Goal: Transaction & Acquisition: Book appointment/travel/reservation

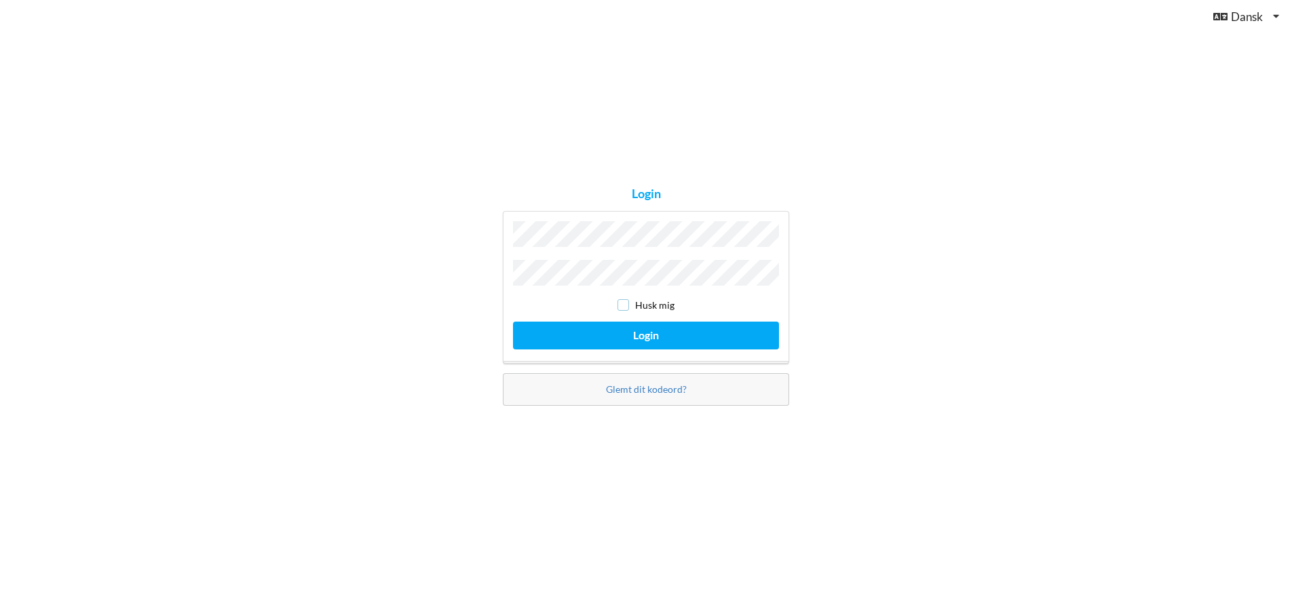
click at [624, 301] on input "checkbox" at bounding box center [623, 305] width 12 height 12
checkbox input "true"
click at [625, 325] on button "Login" at bounding box center [646, 336] width 266 height 28
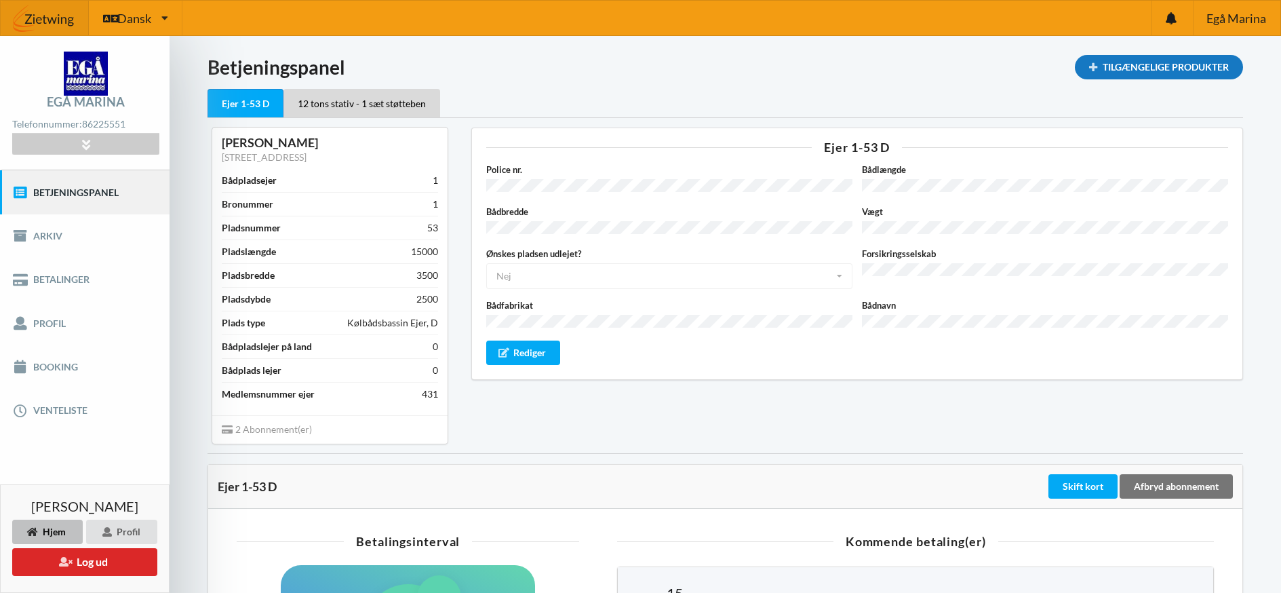
click at [1124, 72] on div "Tilgængelige Produkter" at bounding box center [1159, 67] width 168 height 24
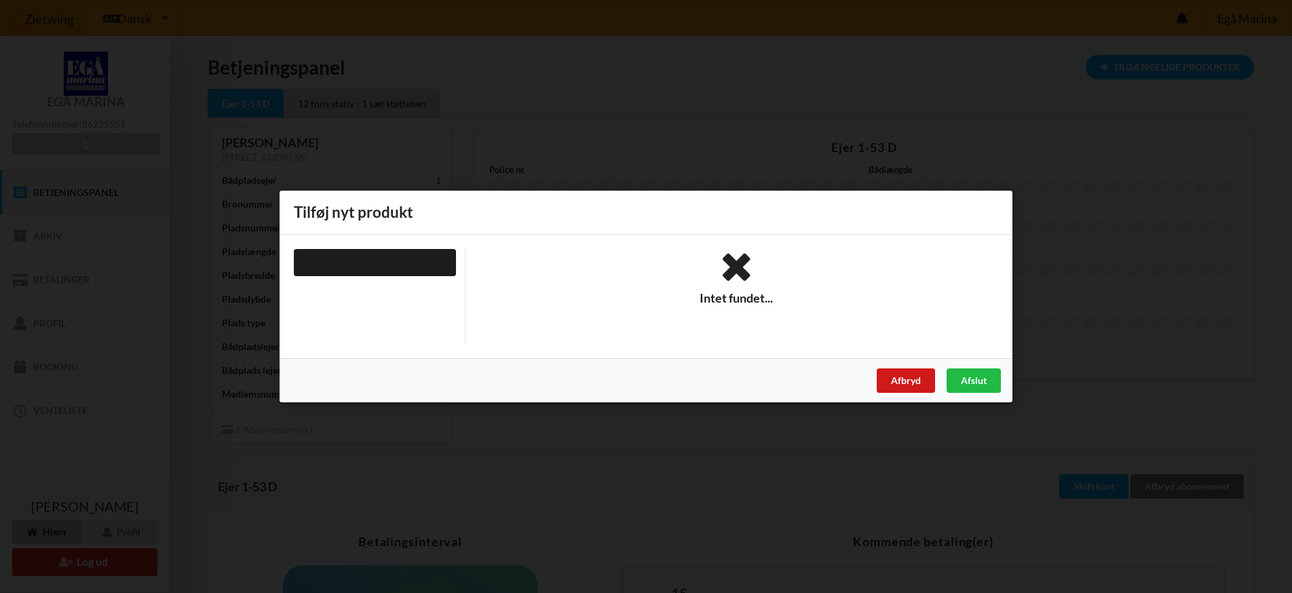
click at [914, 376] on div "Afbryd" at bounding box center [905, 380] width 58 height 24
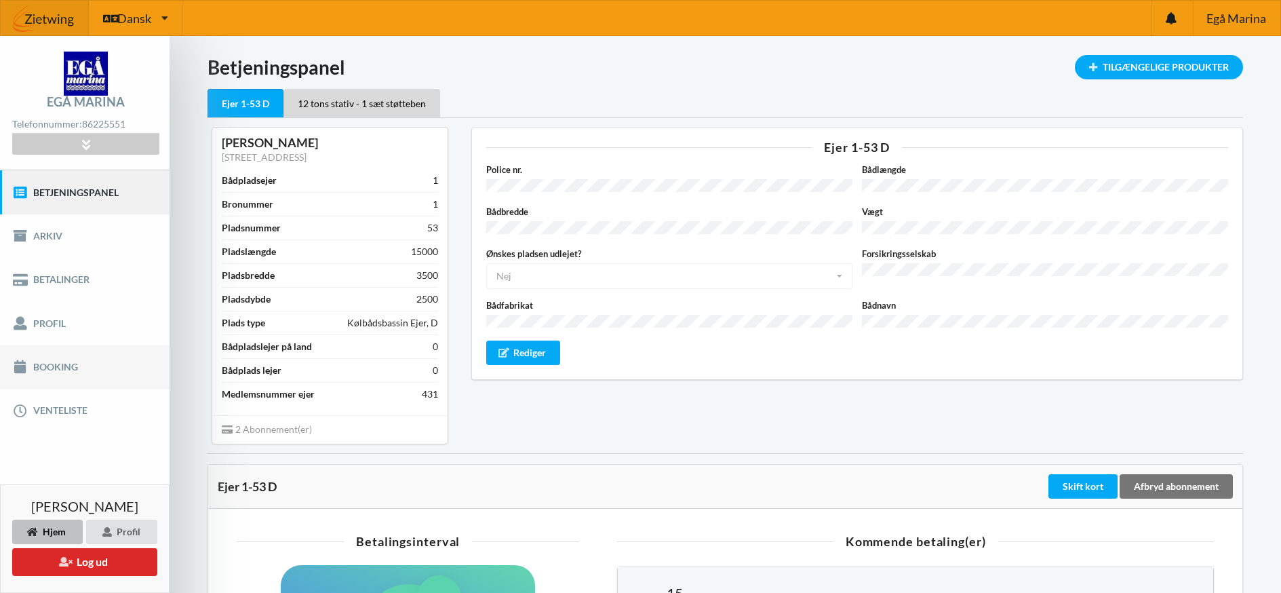
click at [63, 366] on link "Booking" at bounding box center [85, 366] width 170 height 43
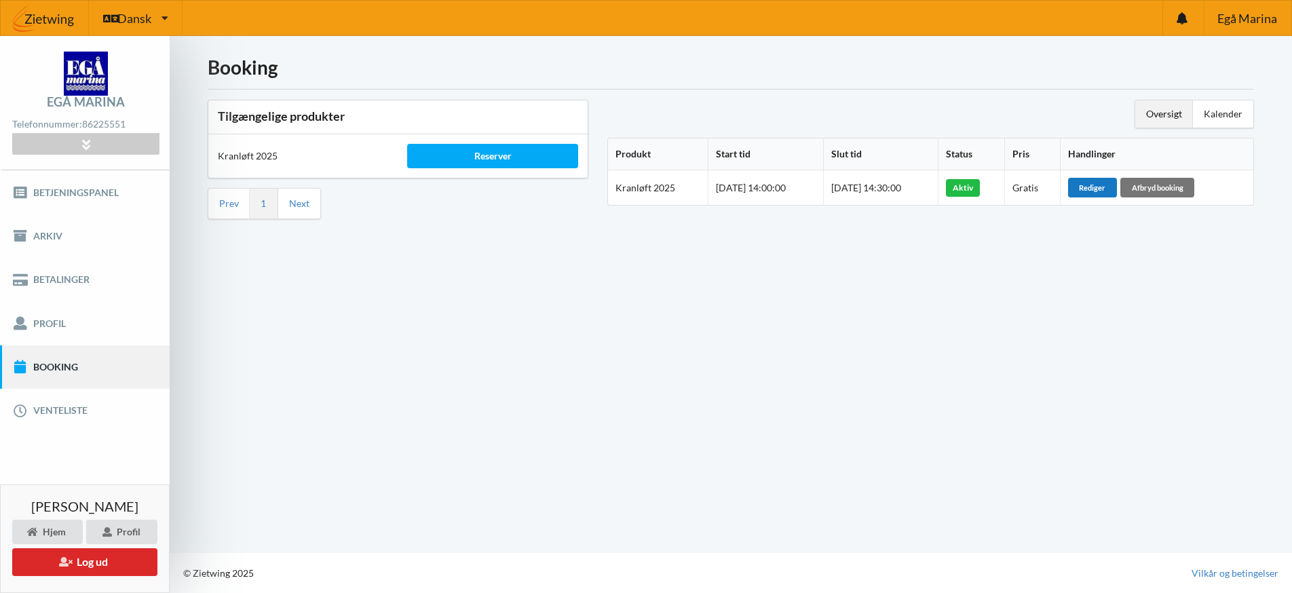
click at [1103, 182] on div "Rediger" at bounding box center [1092, 187] width 49 height 19
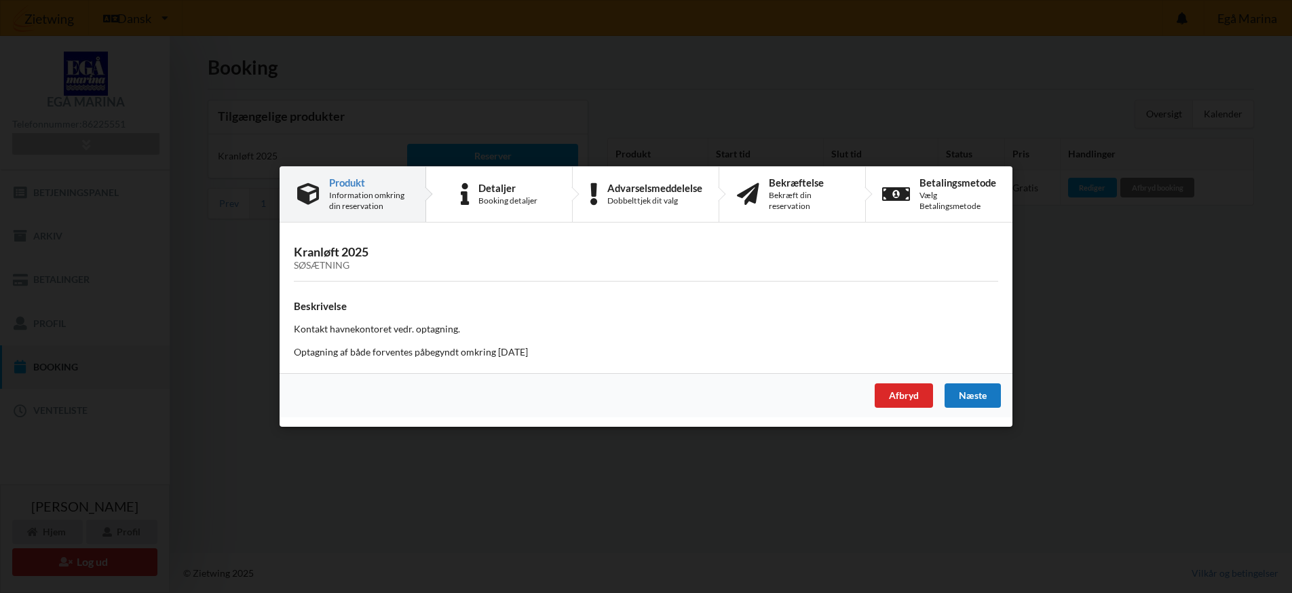
click at [968, 393] on div "Næste" at bounding box center [972, 395] width 56 height 24
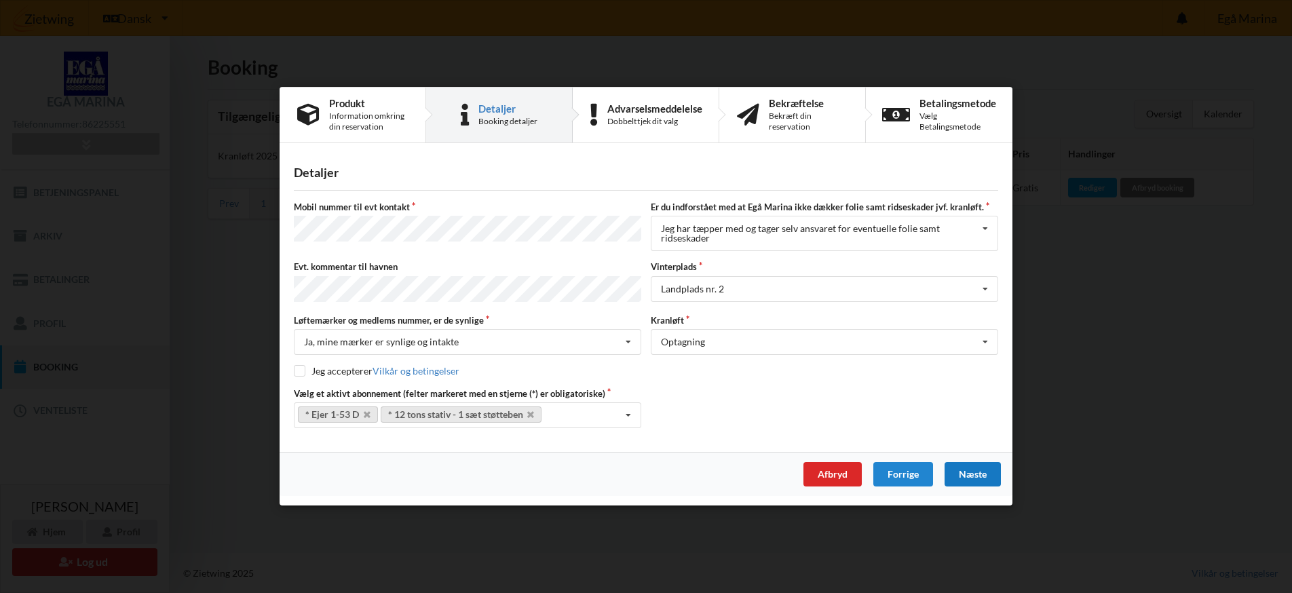
click at [971, 468] on div "Næste" at bounding box center [972, 475] width 56 height 24
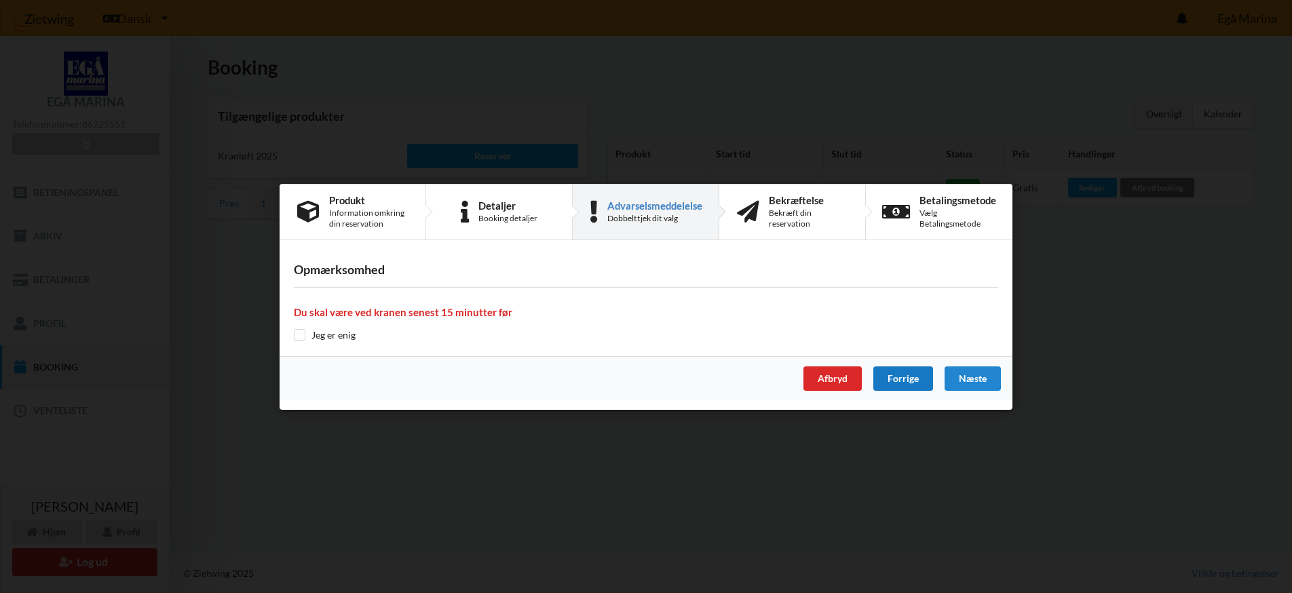
click at [897, 377] on div "Forrige" at bounding box center [903, 378] width 60 height 24
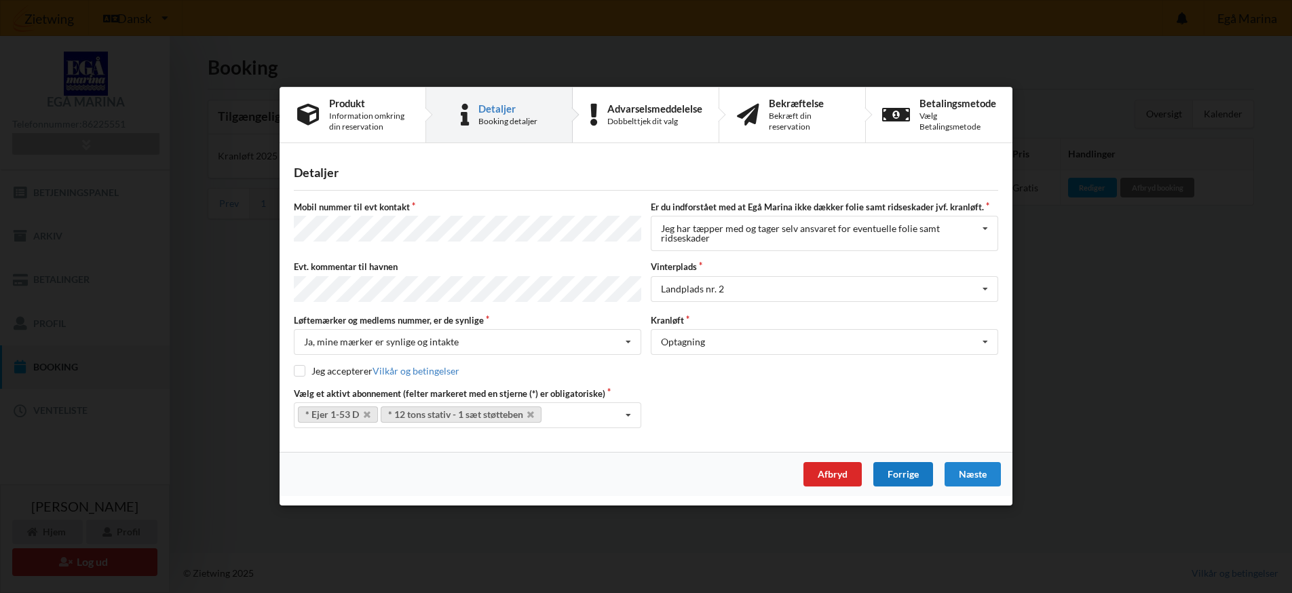
click at [897, 377] on div "Mobil nummer til evt kontakt Er du indforstået med at Egå Marina ikke dækker fo…" at bounding box center [646, 314] width 704 height 227
click at [908, 478] on div "Forrige" at bounding box center [903, 475] width 60 height 24
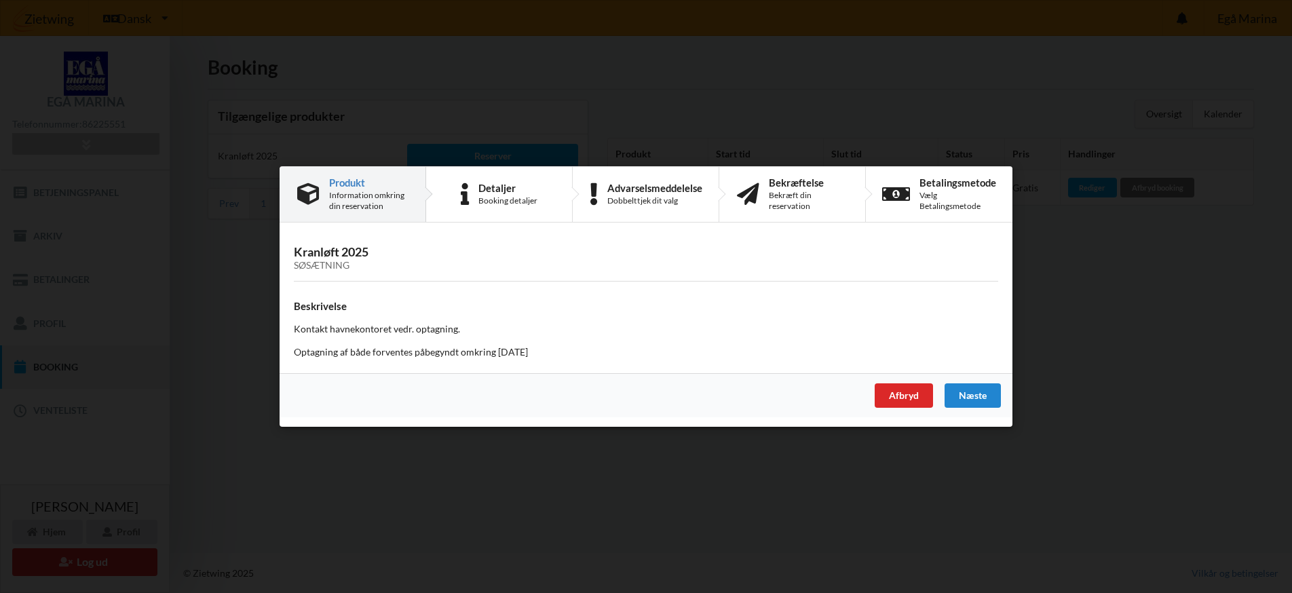
click at [366, 201] on div "Information omkring din reservation" at bounding box center [368, 201] width 79 height 22
click at [917, 398] on div "Afbryd" at bounding box center [903, 395] width 58 height 24
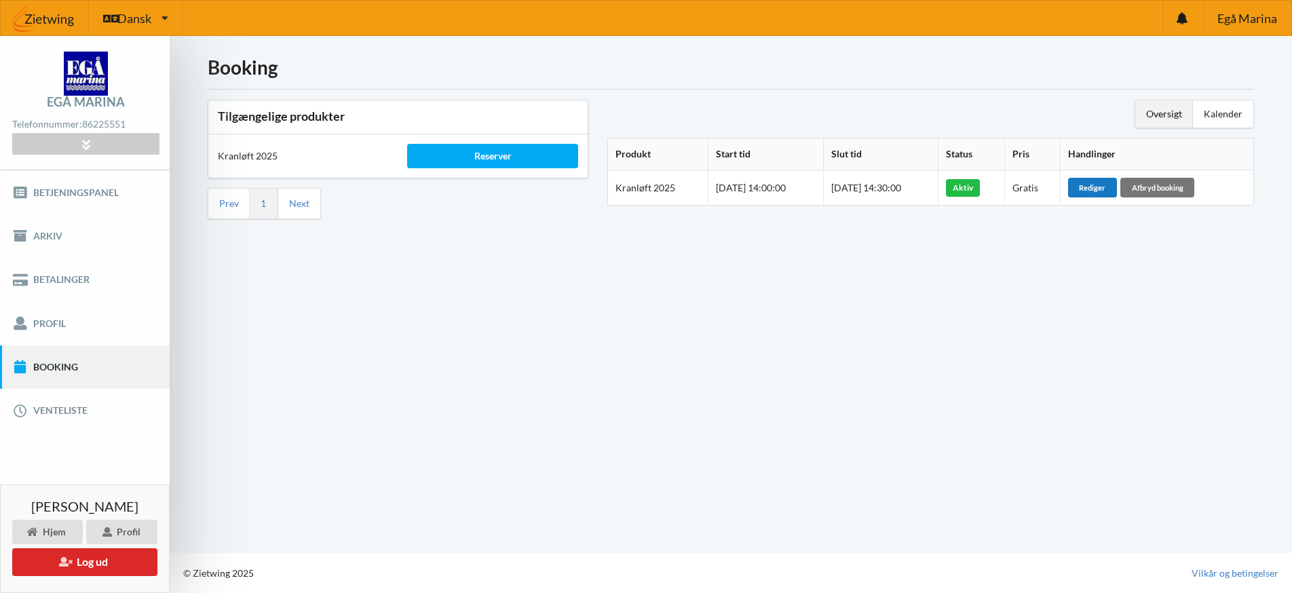
click at [1112, 187] on div "Rediger" at bounding box center [1092, 187] width 49 height 19
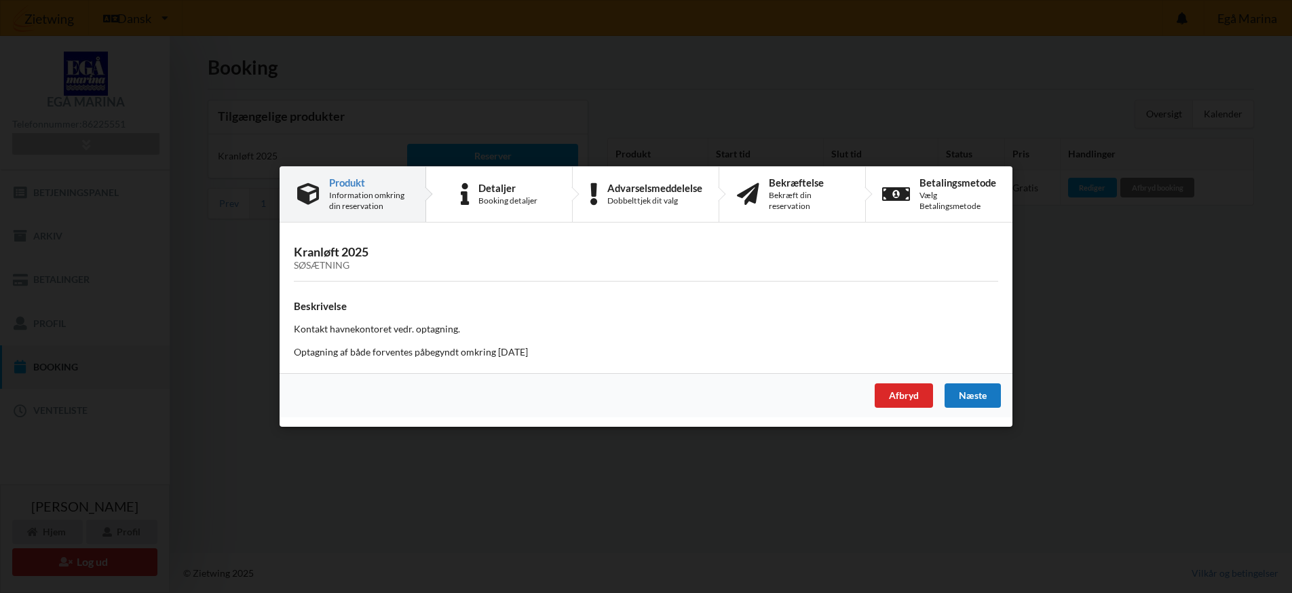
click at [975, 393] on div "Næste" at bounding box center [972, 395] width 56 height 24
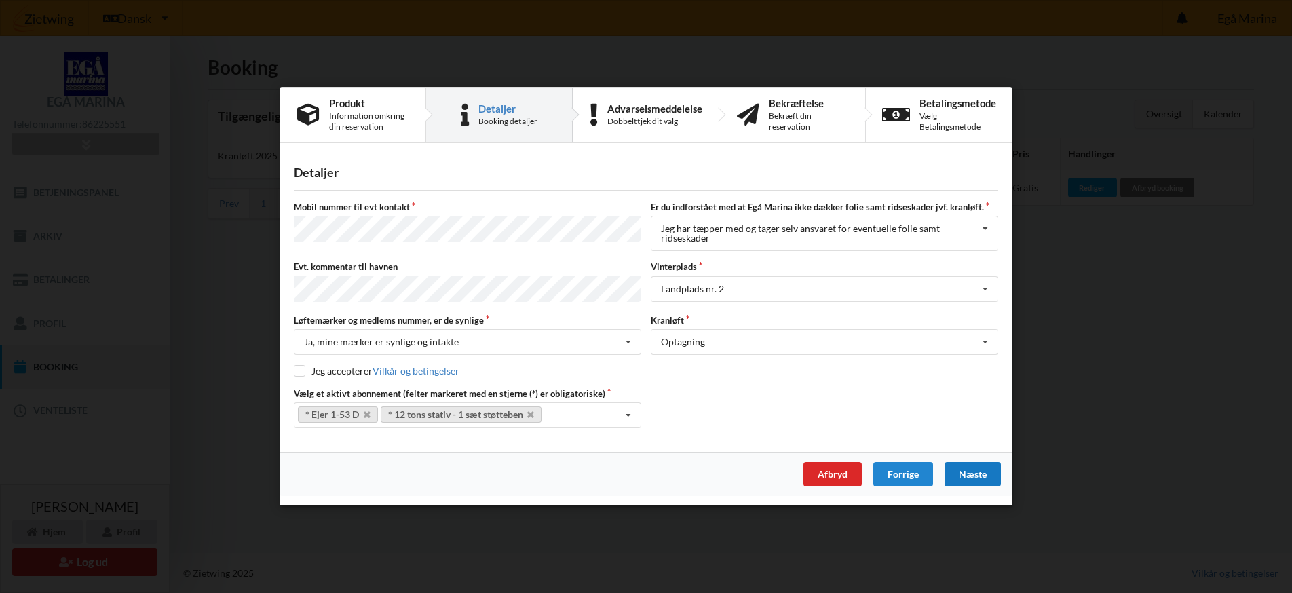
click at [972, 475] on div "Næste" at bounding box center [972, 475] width 56 height 24
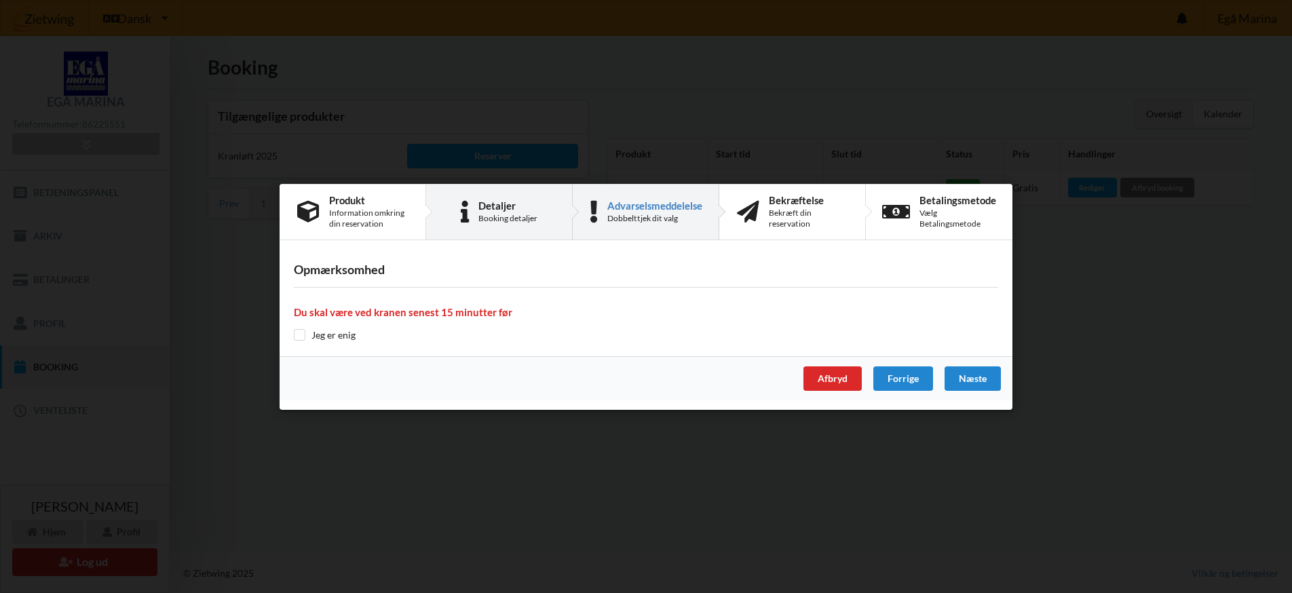
click at [522, 214] on div "Booking detaljer" at bounding box center [507, 217] width 59 height 11
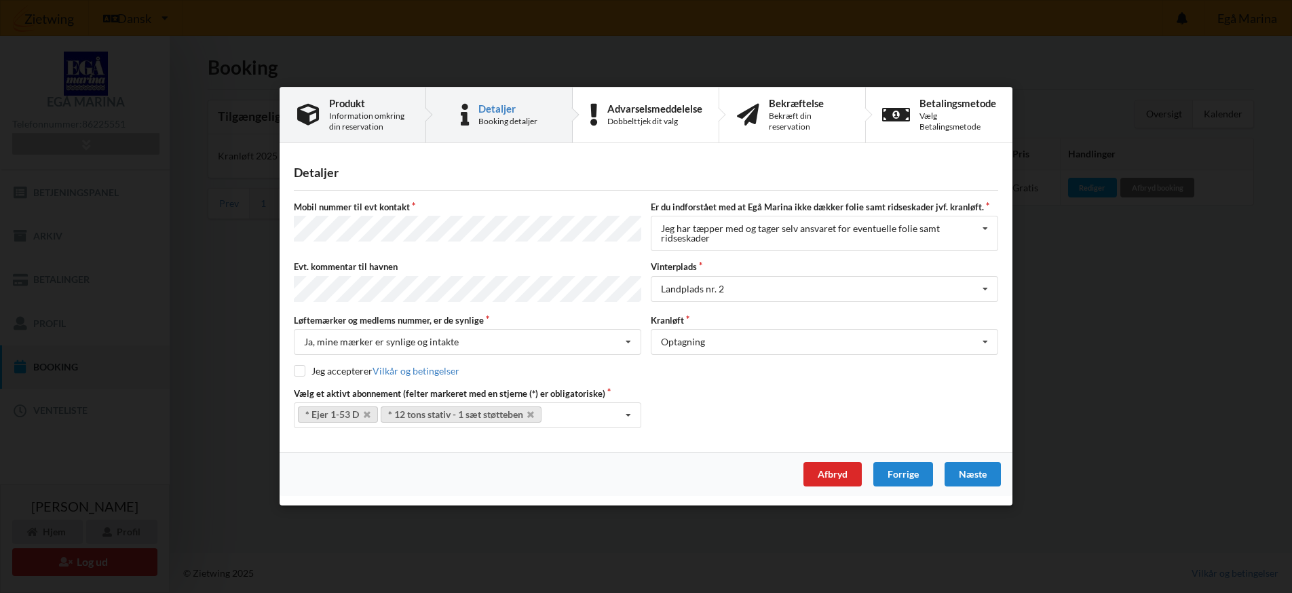
click at [377, 126] on div "Information omkring din reservation" at bounding box center [368, 122] width 79 height 22
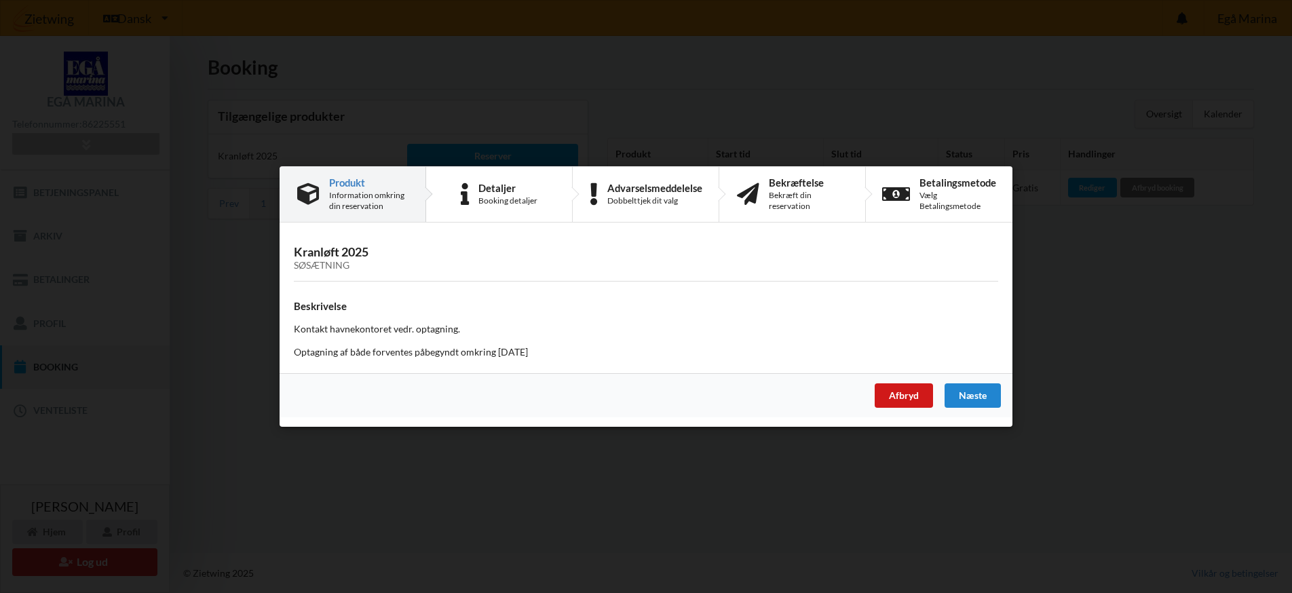
click at [919, 396] on div "Afbryd" at bounding box center [903, 395] width 58 height 24
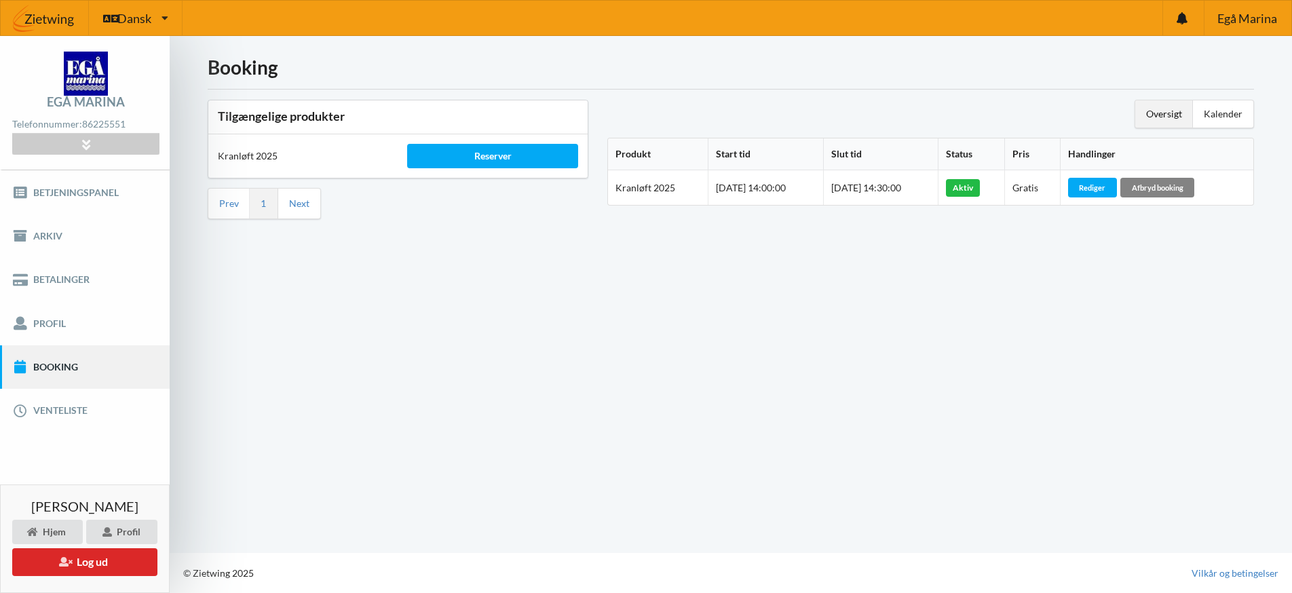
click at [1188, 188] on div "Afbryd booking" at bounding box center [1157, 187] width 74 height 19
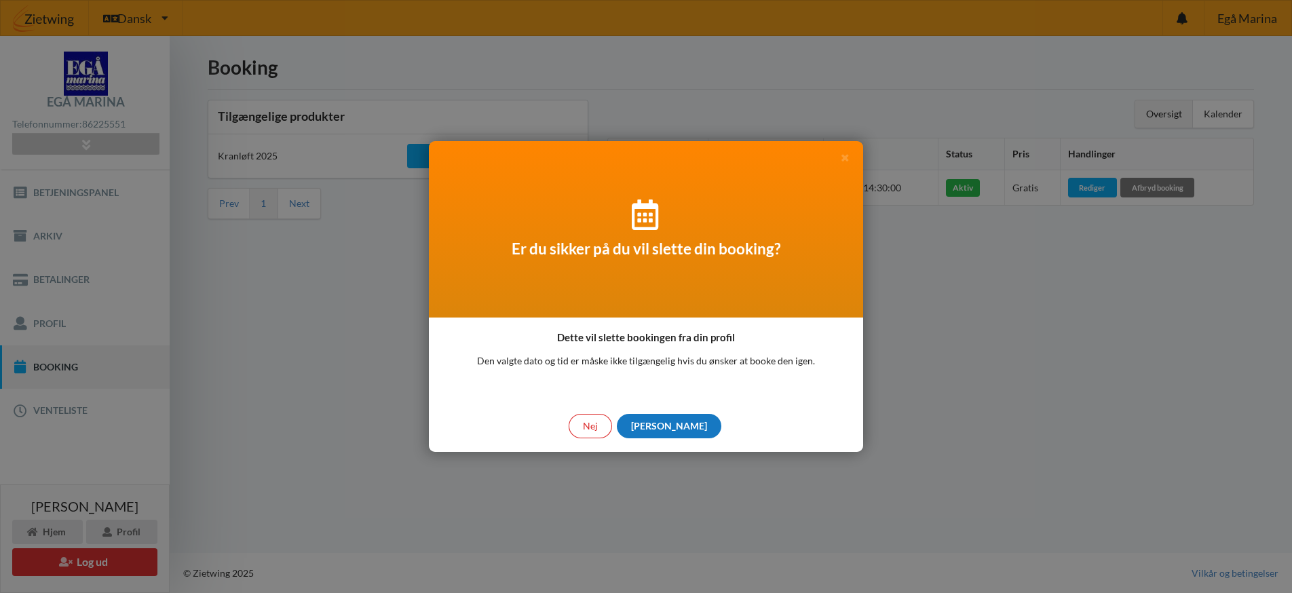
click at [669, 425] on div "[PERSON_NAME]" at bounding box center [669, 426] width 104 height 24
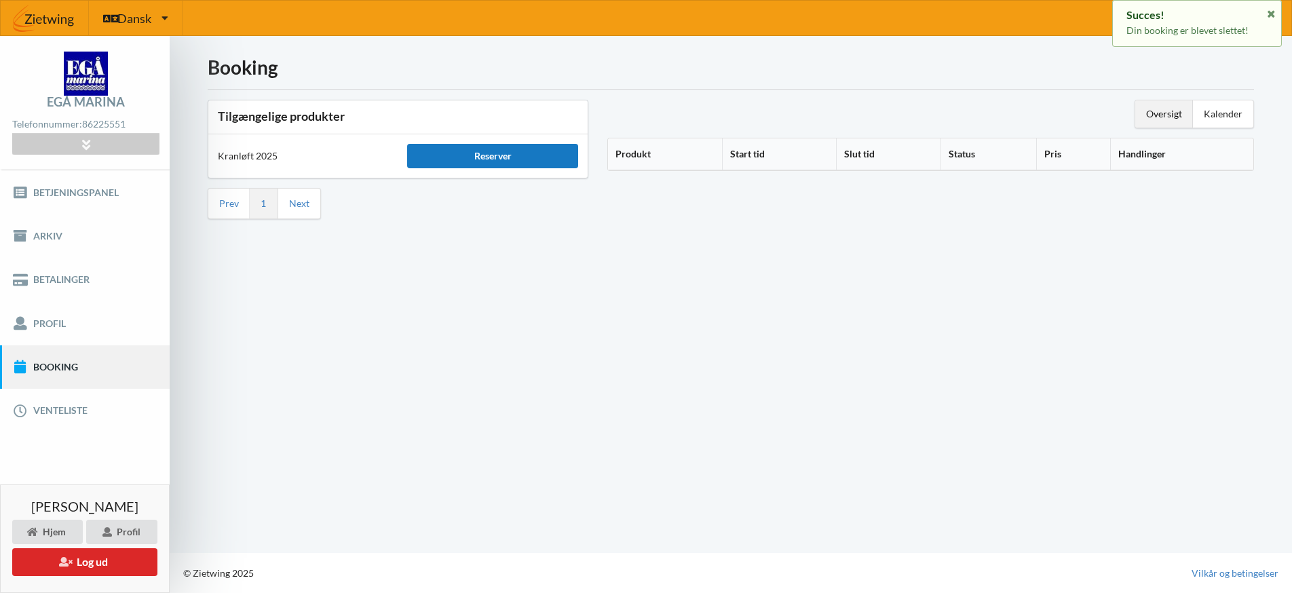
click at [526, 157] on div "Reserver" at bounding box center [492, 156] width 170 height 24
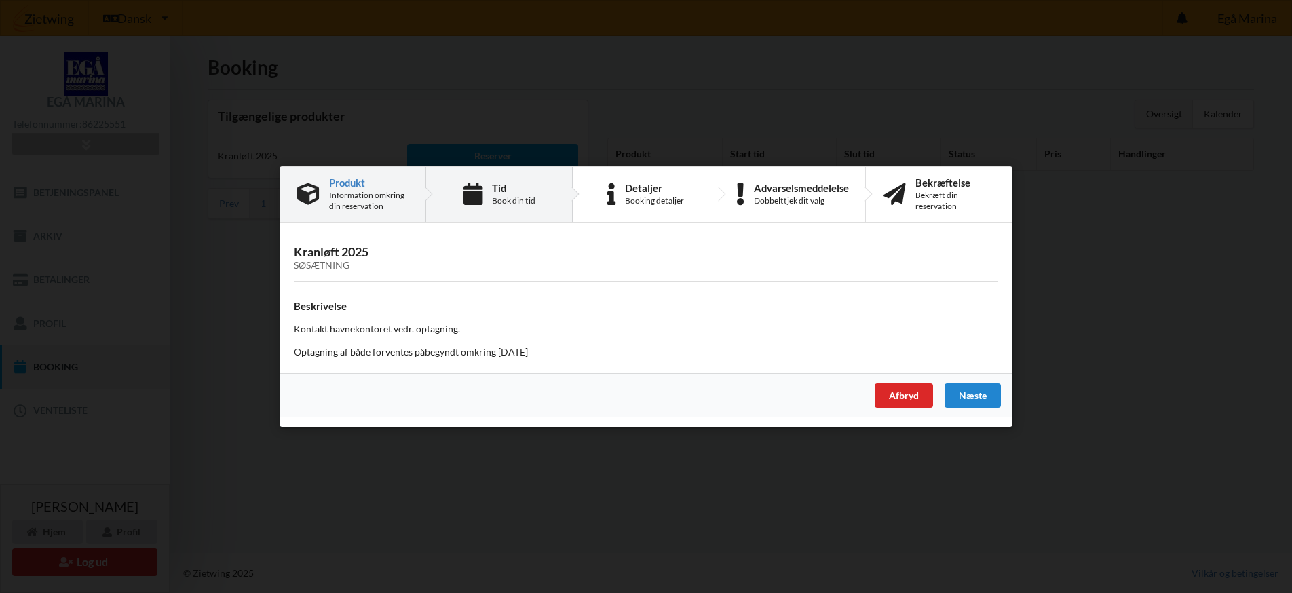
click at [511, 192] on div "Tid" at bounding box center [513, 187] width 43 height 11
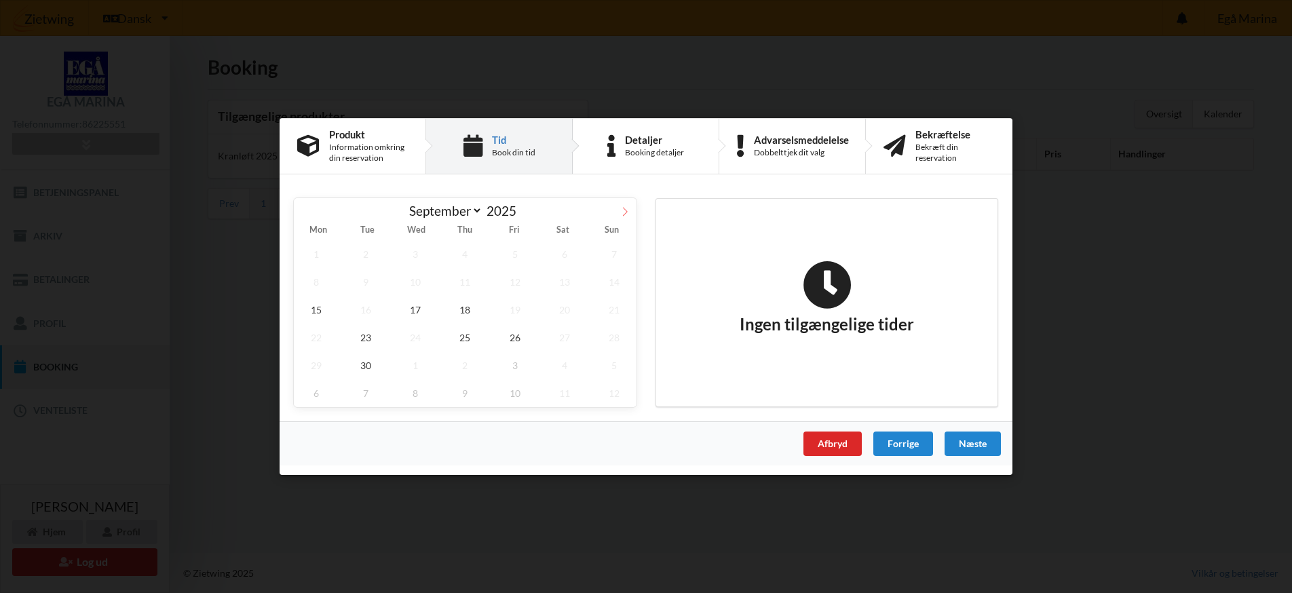
click at [624, 212] on icon at bounding box center [624, 211] width 9 height 9
select select "9"
click at [366, 283] on span "7" at bounding box center [365, 282] width 45 height 28
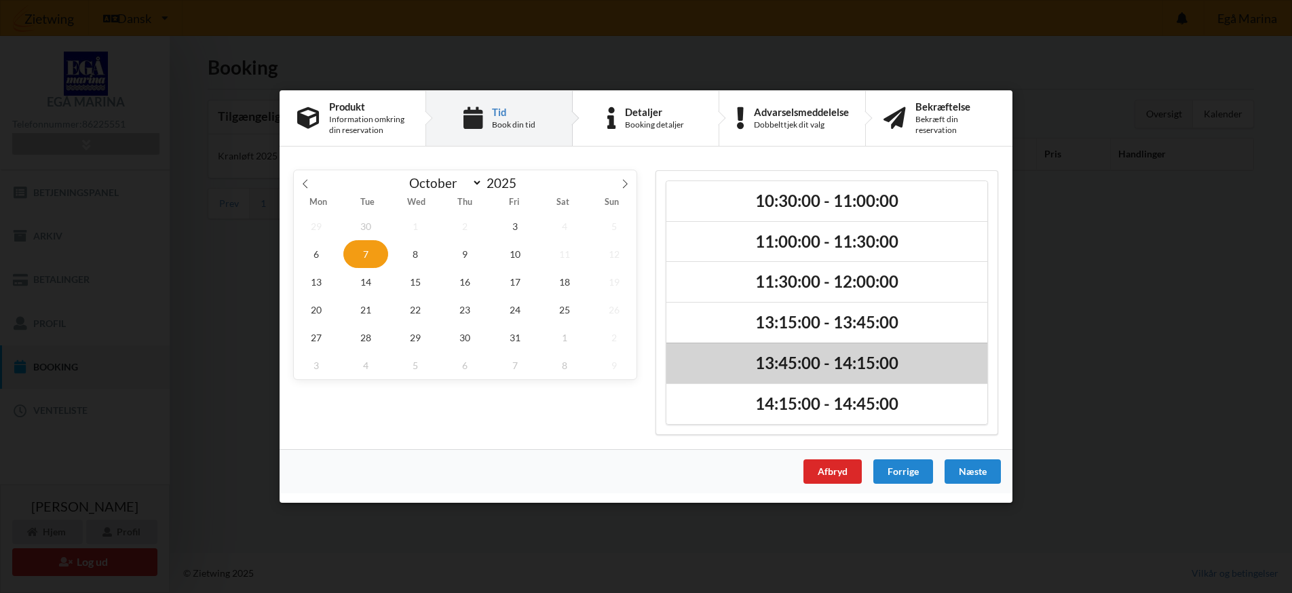
click at [803, 358] on h2 "13:45:00 - 14:15:00" at bounding box center [827, 363] width 302 height 21
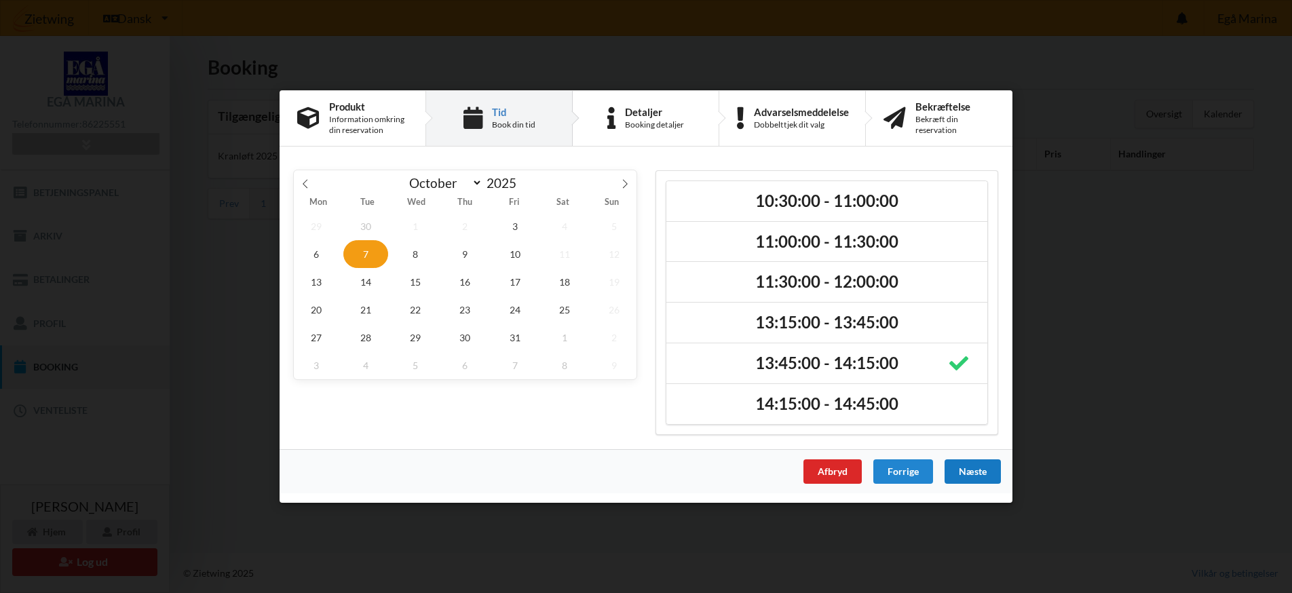
click at [984, 471] on div "Næste" at bounding box center [972, 471] width 56 height 24
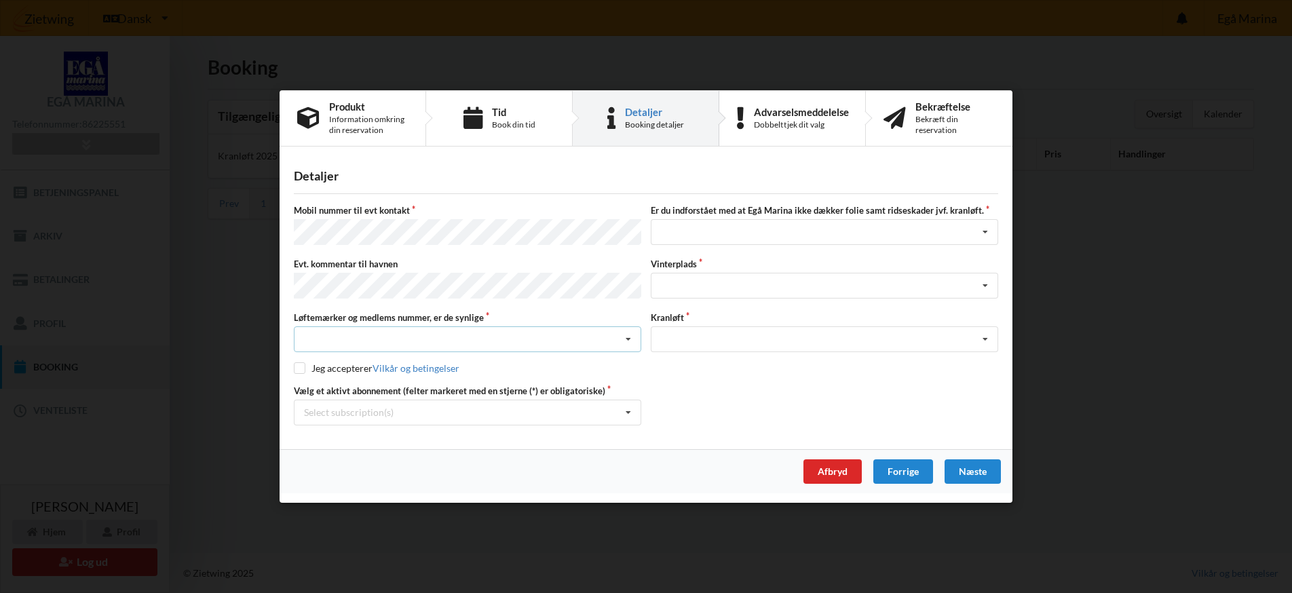
click at [360, 332] on div "Nej, jeg kontakter havnekontoret inden løftet Ja, mine mærker er synlige og int…" at bounding box center [467, 339] width 347 height 26
click at [539, 389] on div "Ja, mine mærker er synlige og intakte" at bounding box center [467, 389] width 346 height 25
click at [298, 364] on input "checkbox" at bounding box center [300, 368] width 12 height 12
checkbox input "true"
click at [626, 410] on icon at bounding box center [628, 412] width 20 height 25
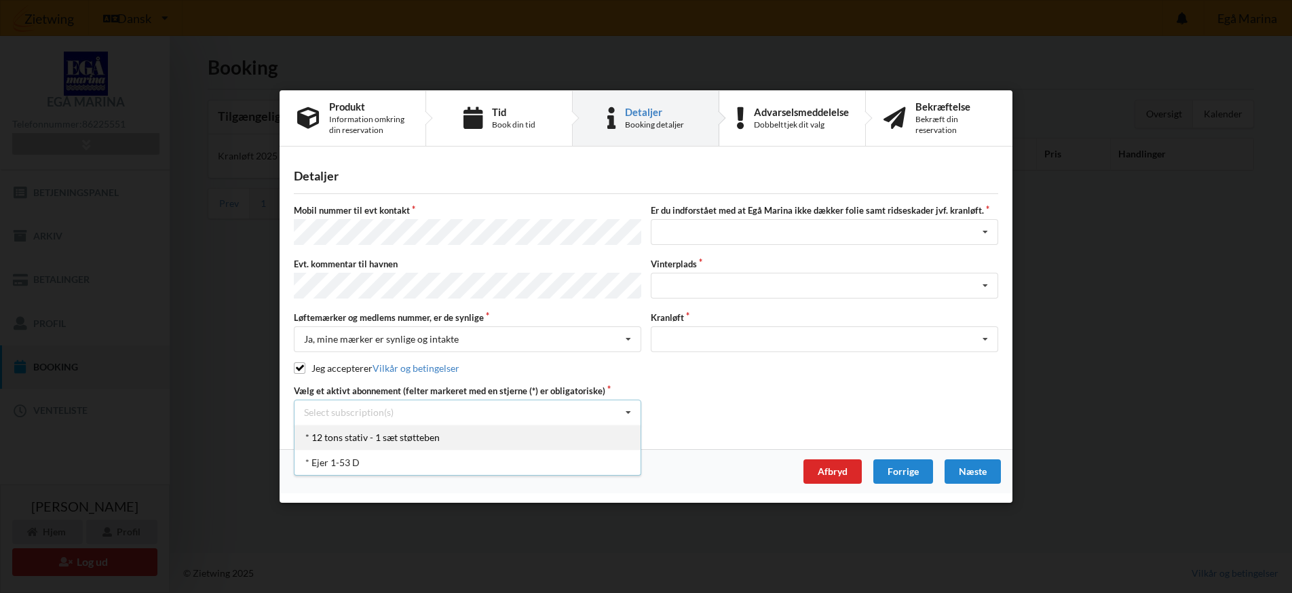
click at [451, 436] on div "* 12 tons stativ - 1 sæt støtteben" at bounding box center [467, 437] width 346 height 25
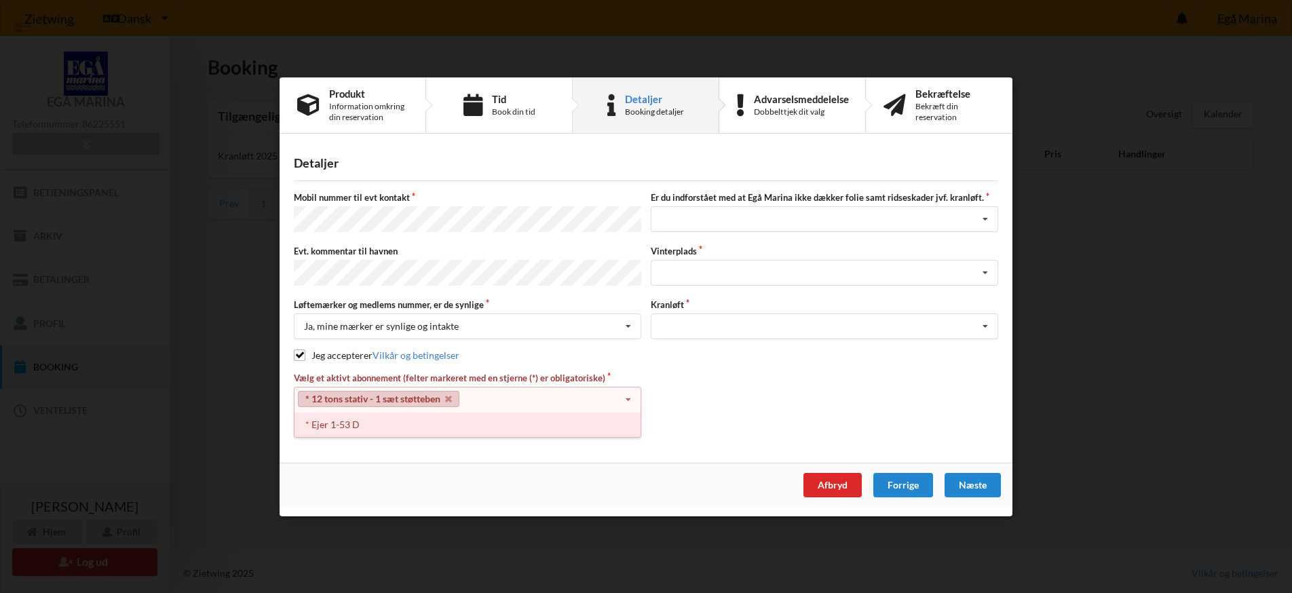
click at [402, 427] on div "* Ejer 1-53 D" at bounding box center [467, 423] width 346 height 25
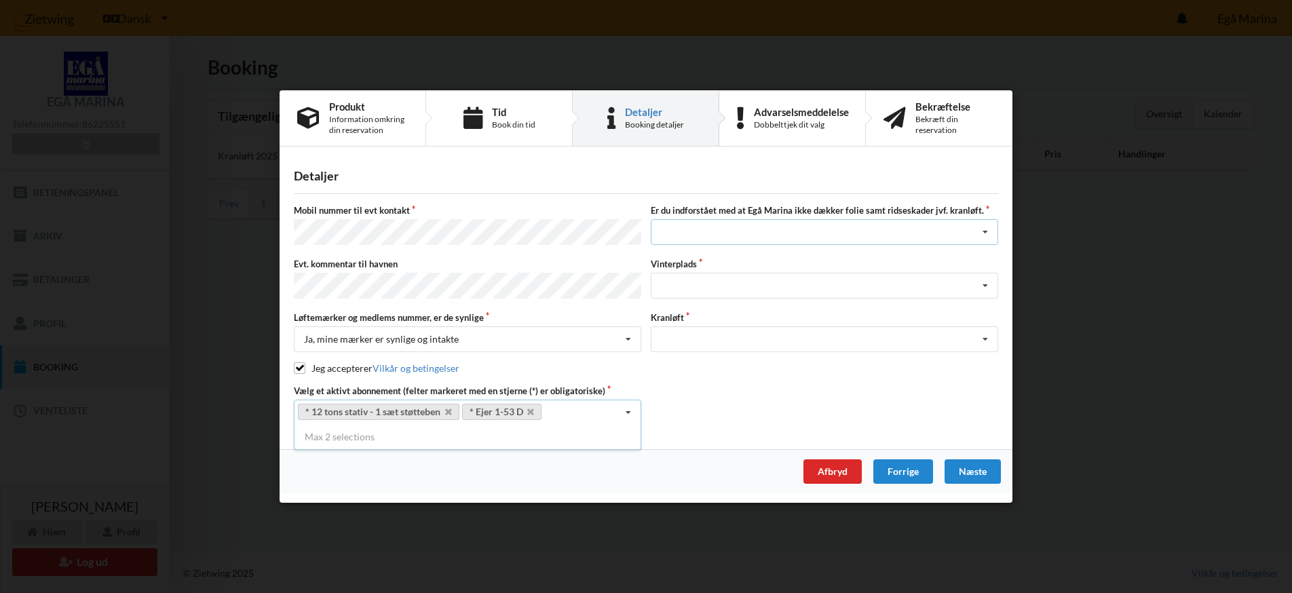
click at [987, 235] on icon at bounding box center [985, 232] width 20 height 25
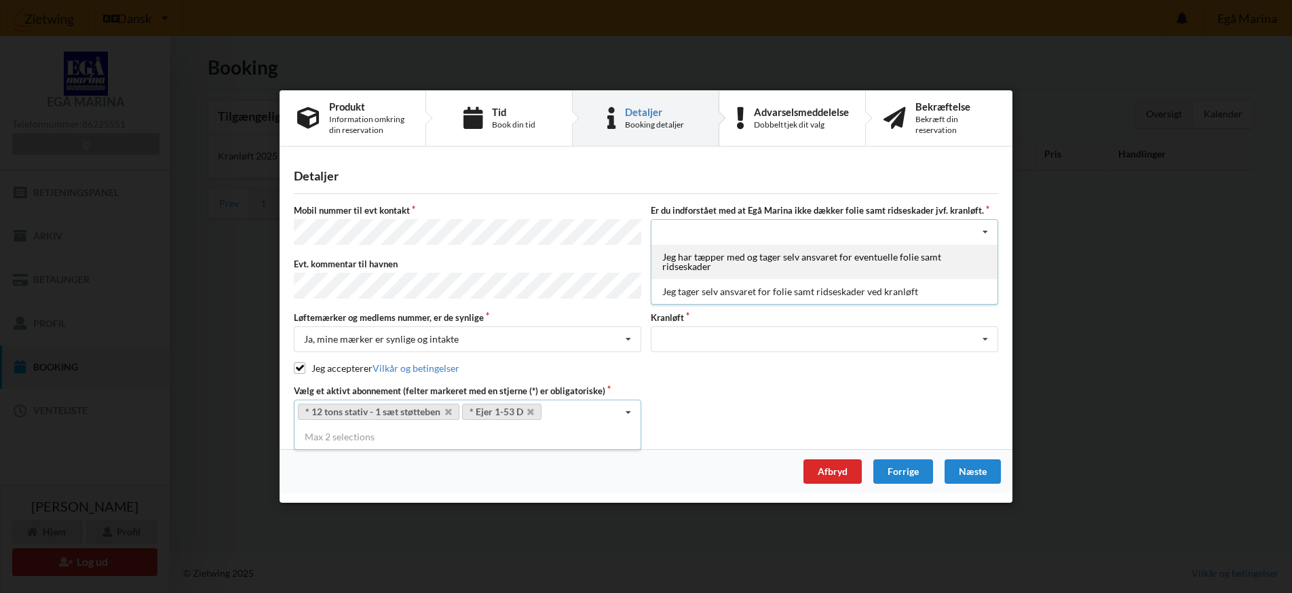
click at [908, 261] on div "Jeg har tæpper med og tager selv ansvaret for eventuelle folie samt ridseskader" at bounding box center [824, 262] width 346 height 35
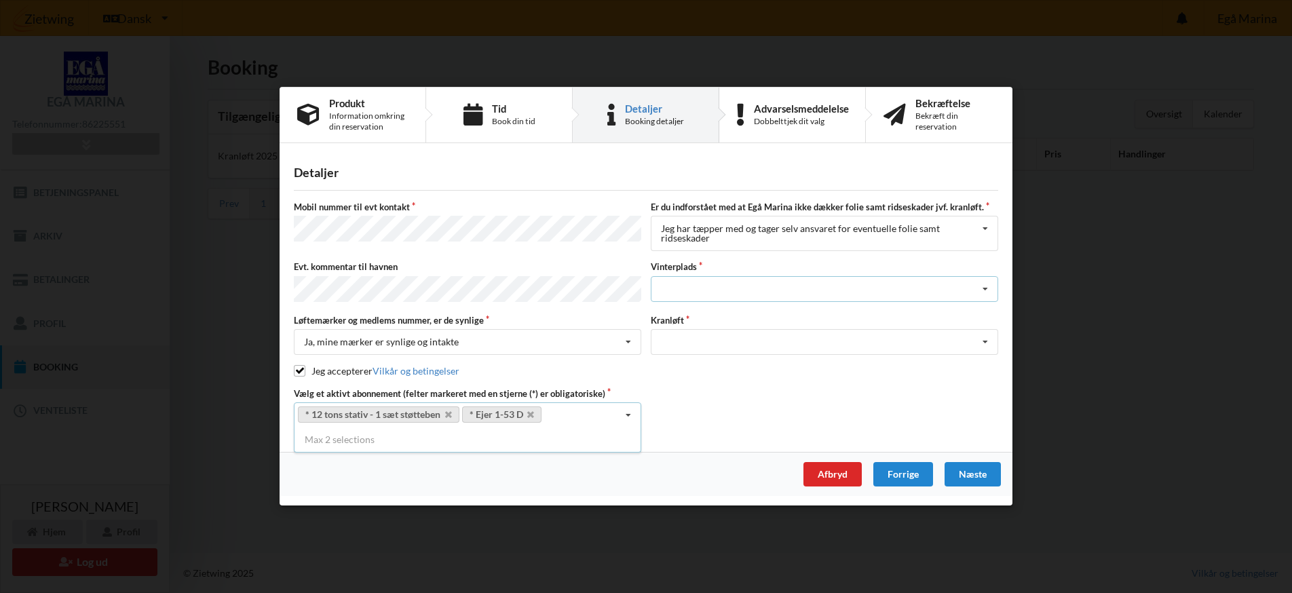
click at [984, 289] on icon at bounding box center [985, 289] width 20 height 25
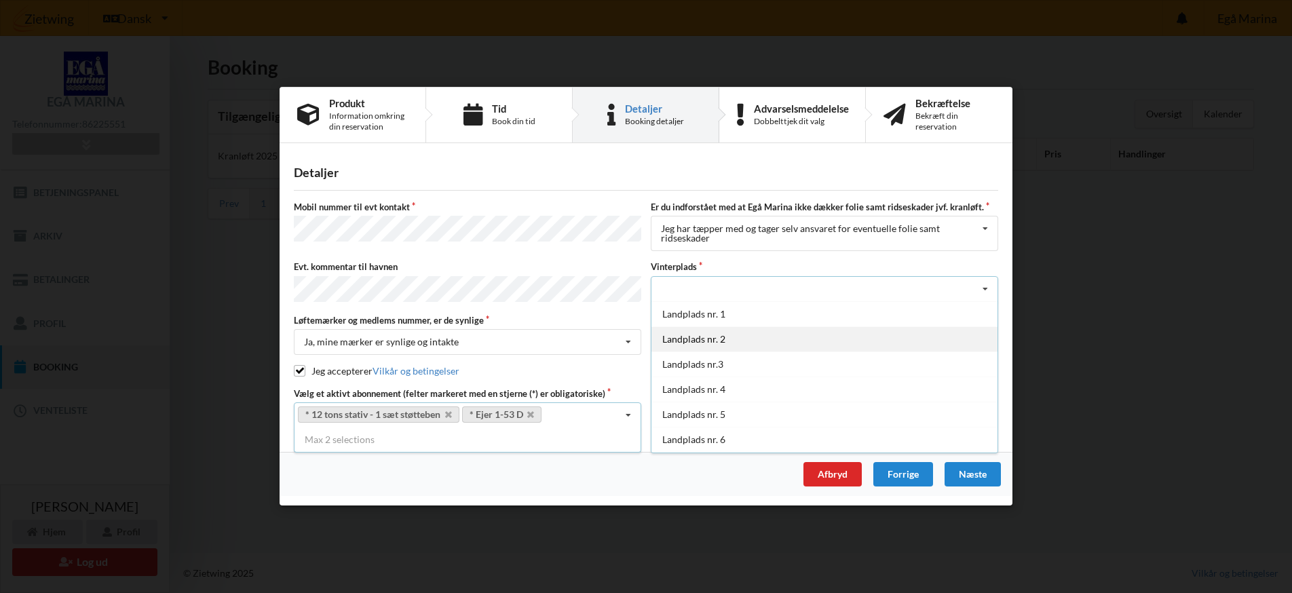
click at [831, 338] on div "Landplads nr. 2" at bounding box center [824, 338] width 346 height 25
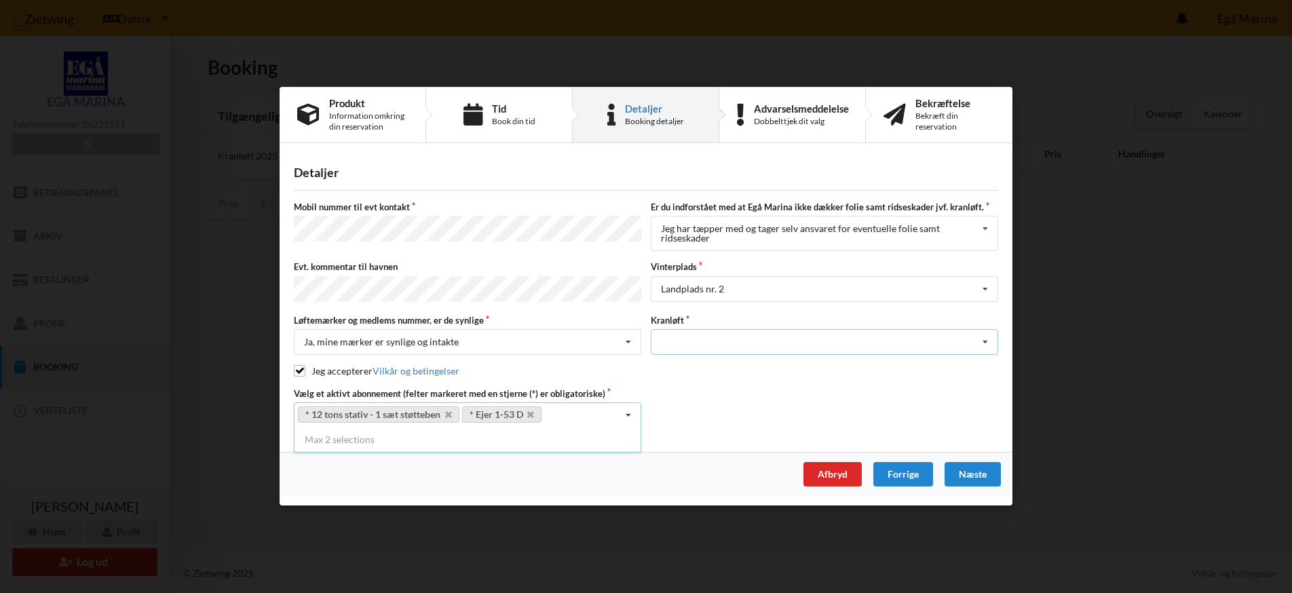
click at [986, 340] on icon at bounding box center [985, 342] width 20 height 25
click at [881, 371] on div "Optagning" at bounding box center [824, 367] width 346 height 25
click at [974, 468] on div "Næste" at bounding box center [972, 475] width 56 height 24
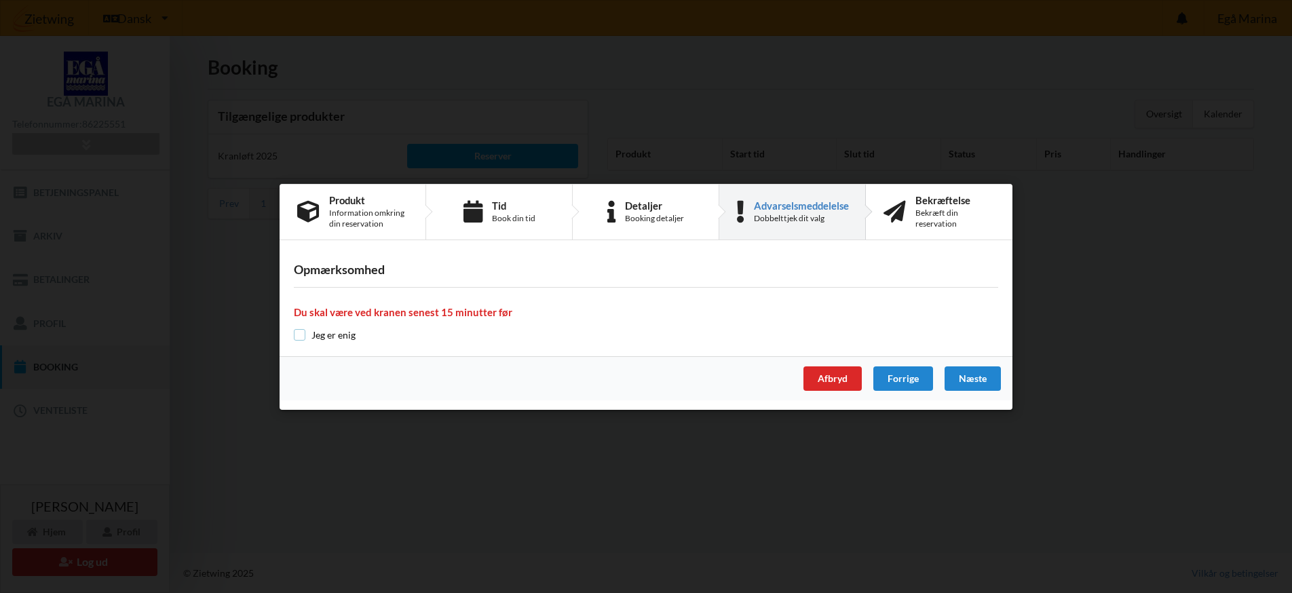
click at [300, 332] on input "checkbox" at bounding box center [300, 335] width 12 height 12
checkbox input "true"
click at [963, 375] on div "Næste" at bounding box center [972, 378] width 56 height 24
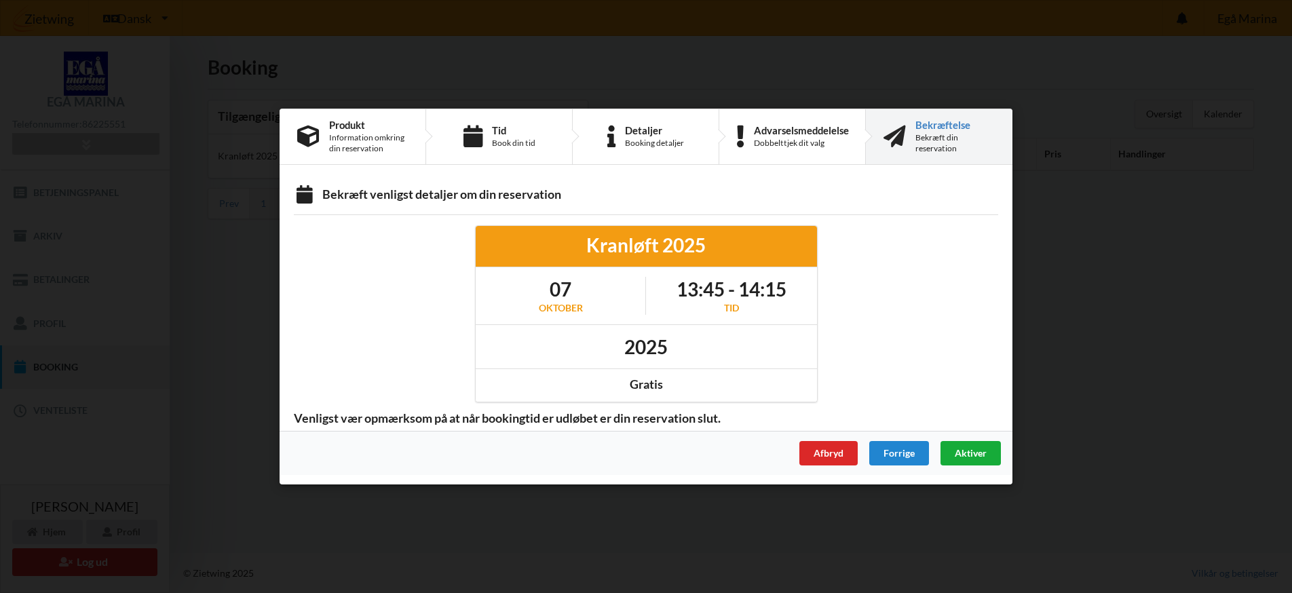
click at [962, 452] on span "Aktiver" at bounding box center [970, 453] width 32 height 12
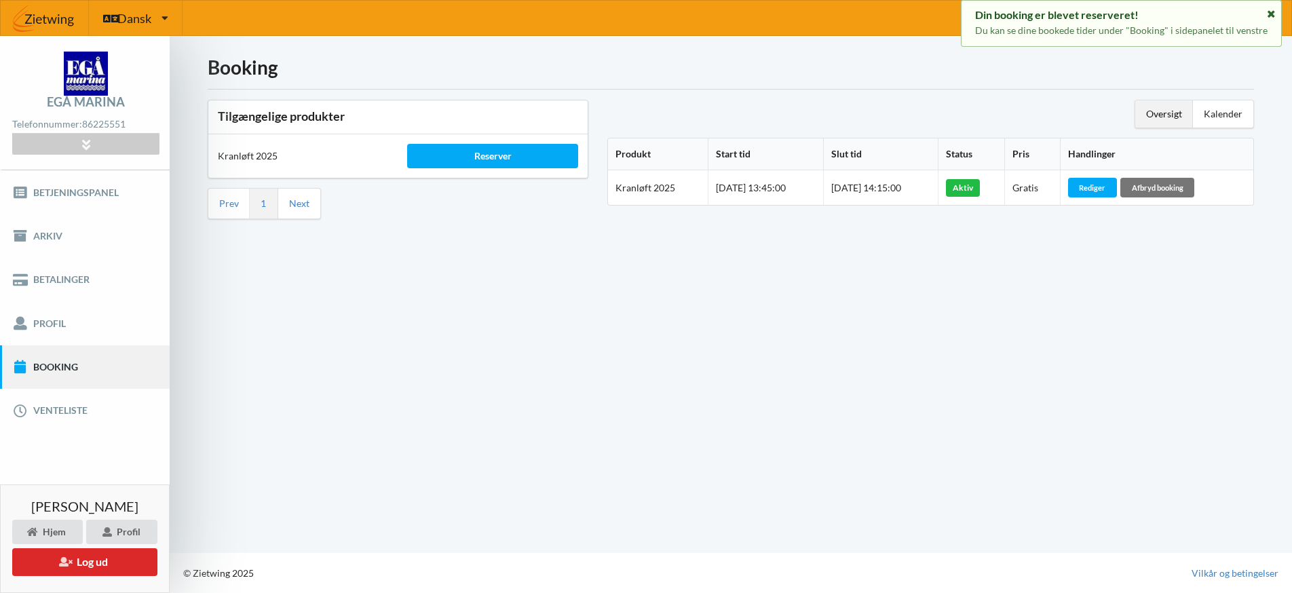
click at [1271, 13] on icon at bounding box center [1271, 11] width 12 height 9
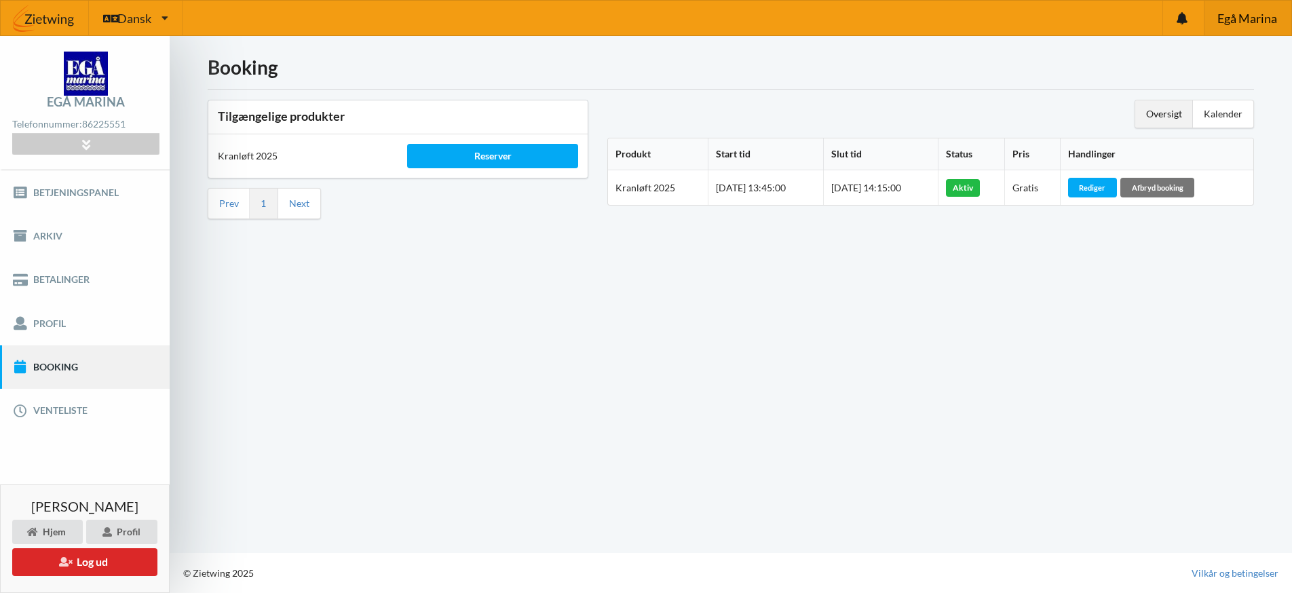
click at [1239, 16] on span "Egå Marina" at bounding box center [1247, 18] width 60 height 12
click at [1181, 19] on icon at bounding box center [1181, 18] width 11 height 12
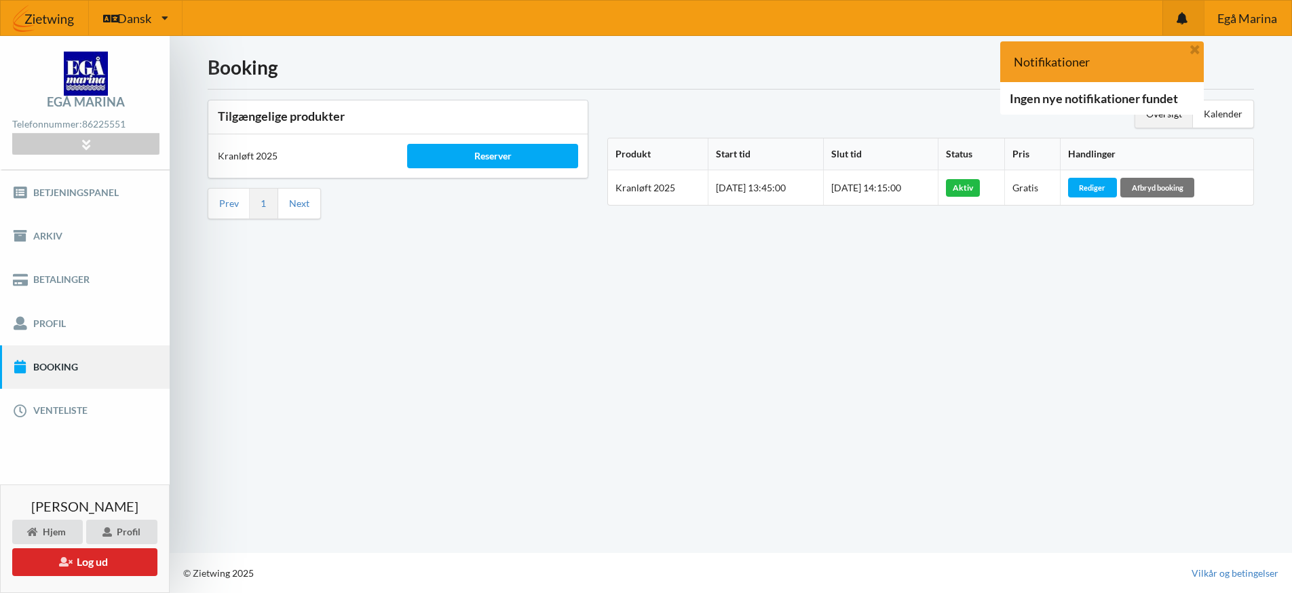
click at [1246, 43] on div "Booking Tilgængelige produkter Kranløft 2025 Reserver Prev 1 Next Oversigt Kale…" at bounding box center [731, 294] width 1122 height 517
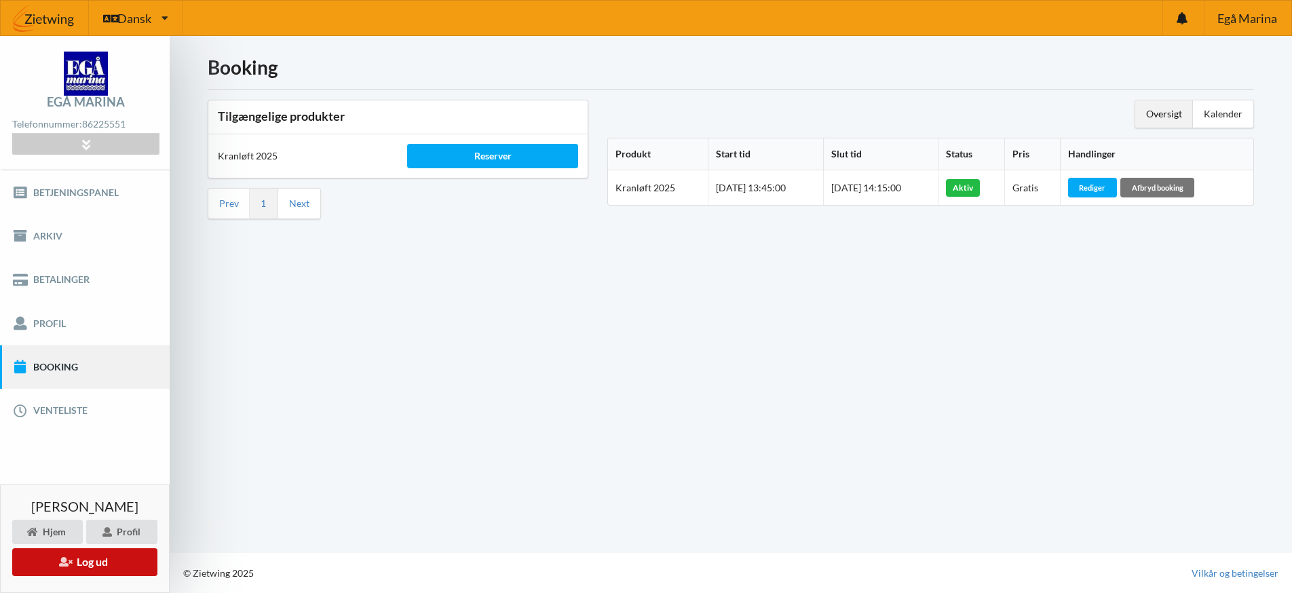
click at [144, 549] on button "Log ud" at bounding box center [84, 562] width 145 height 28
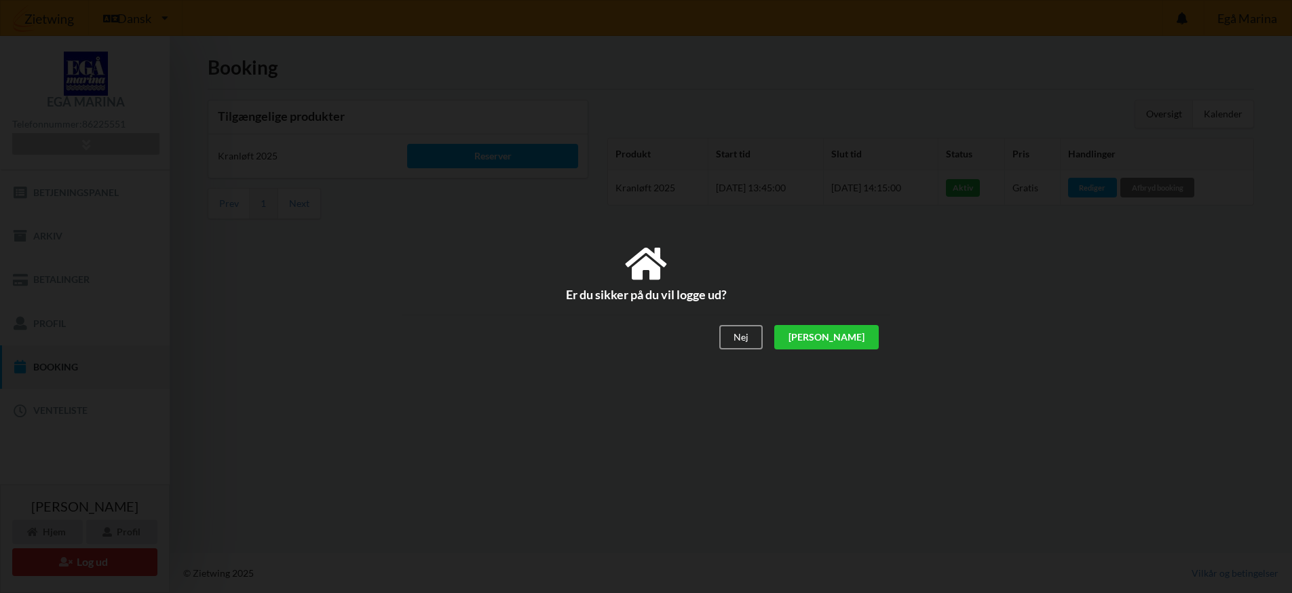
click at [849, 336] on div "[PERSON_NAME]" at bounding box center [826, 338] width 104 height 24
